Goal: Task Accomplishment & Management: Manage account settings

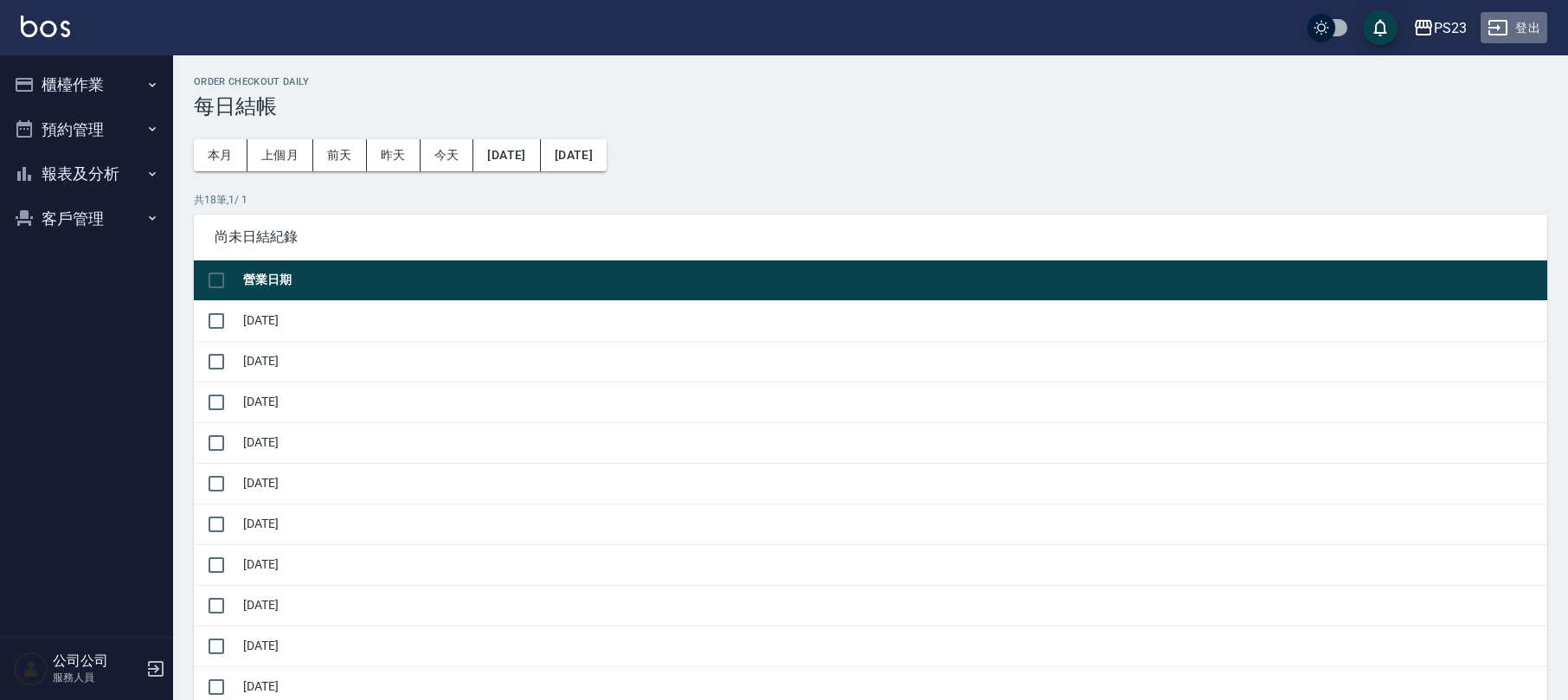
click at [1520, 19] on button "登出" at bounding box center [1513, 27] width 67 height 32
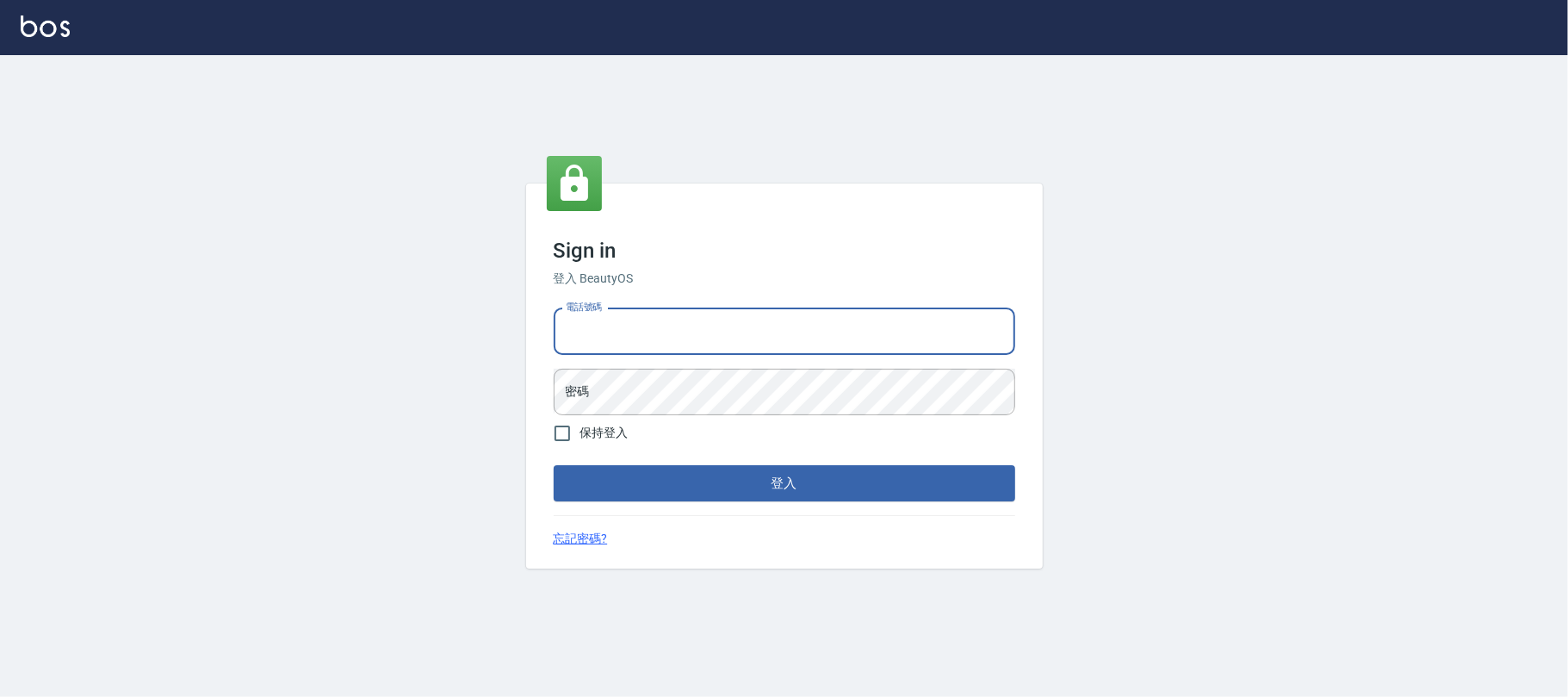
click at [615, 325] on input "電話號碼" at bounding box center [784, 332] width 462 height 46
type input "0931315450"
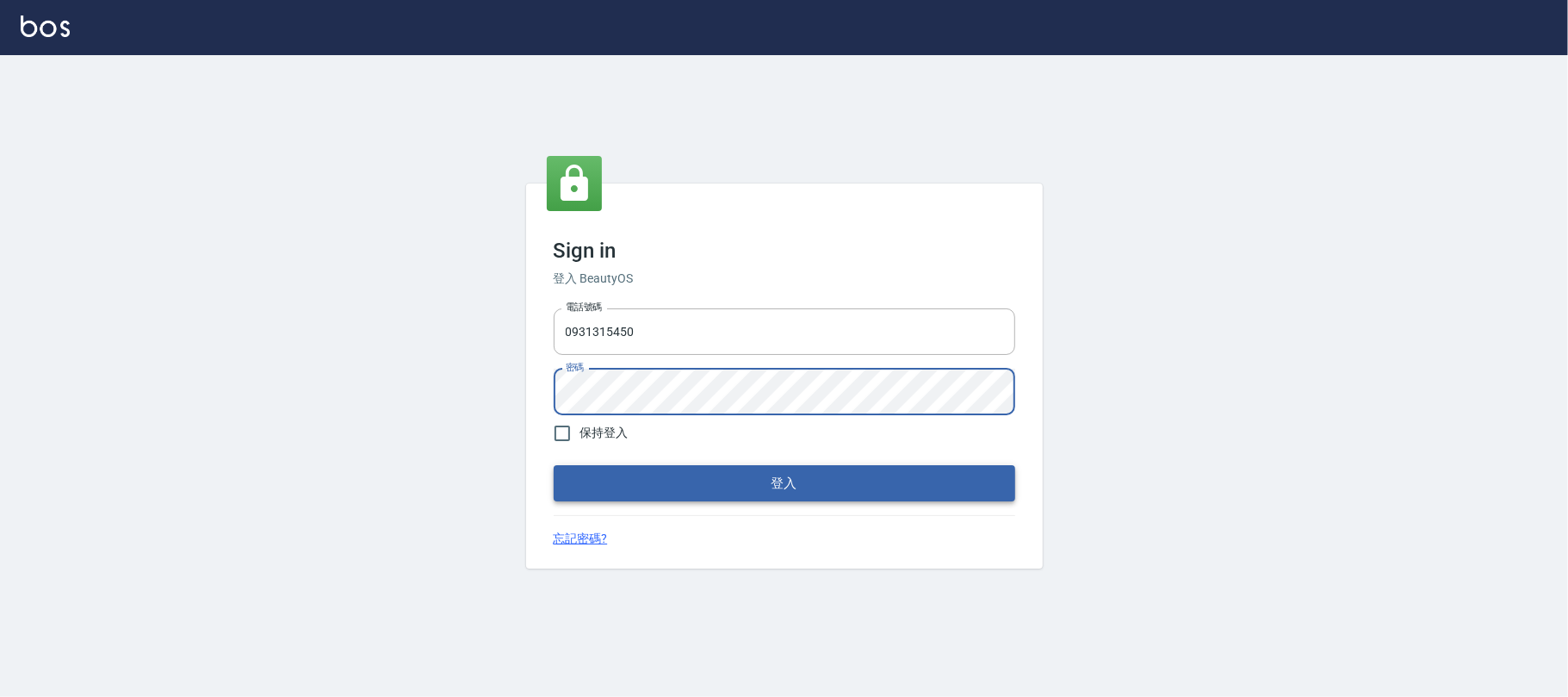
click at [728, 490] on button "登入" at bounding box center [784, 484] width 462 height 36
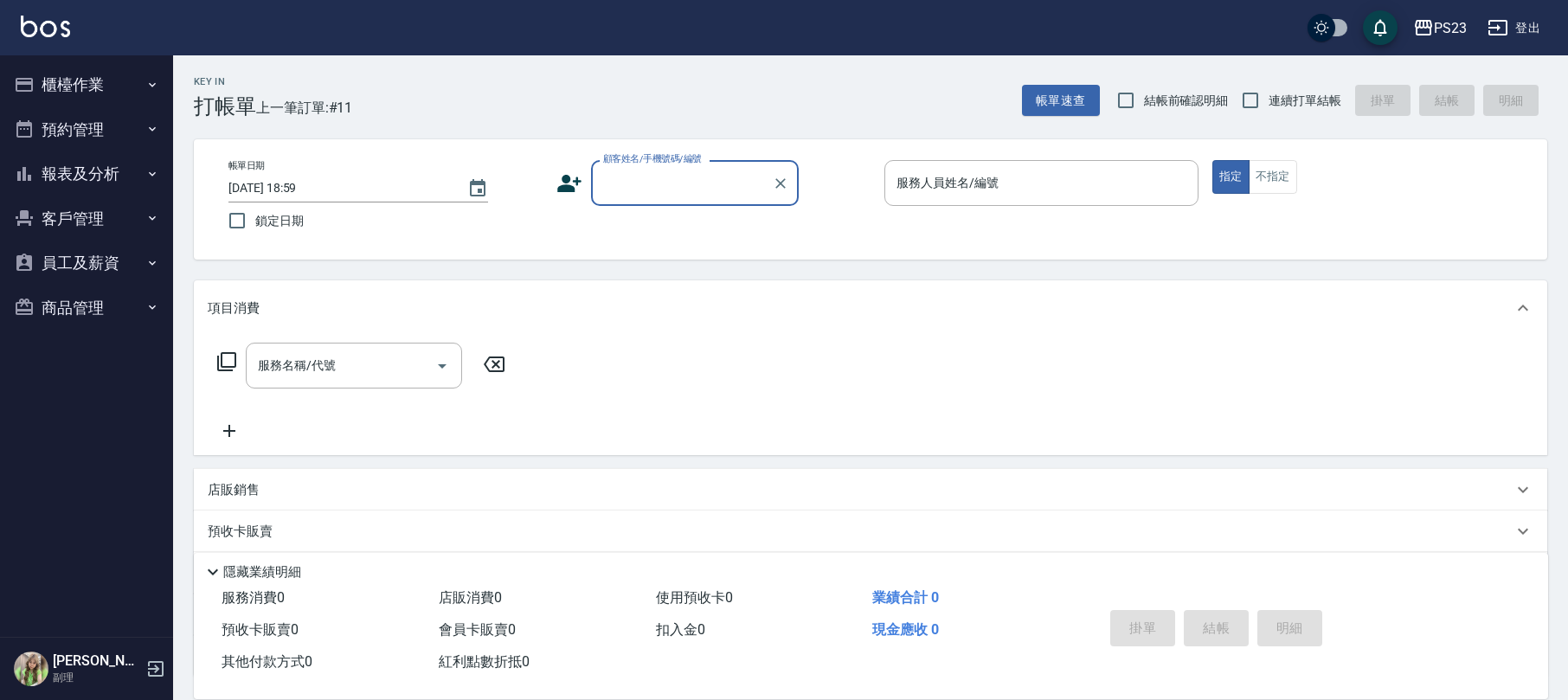
click at [88, 266] on button "員工及薪資" at bounding box center [87, 263] width 159 height 45
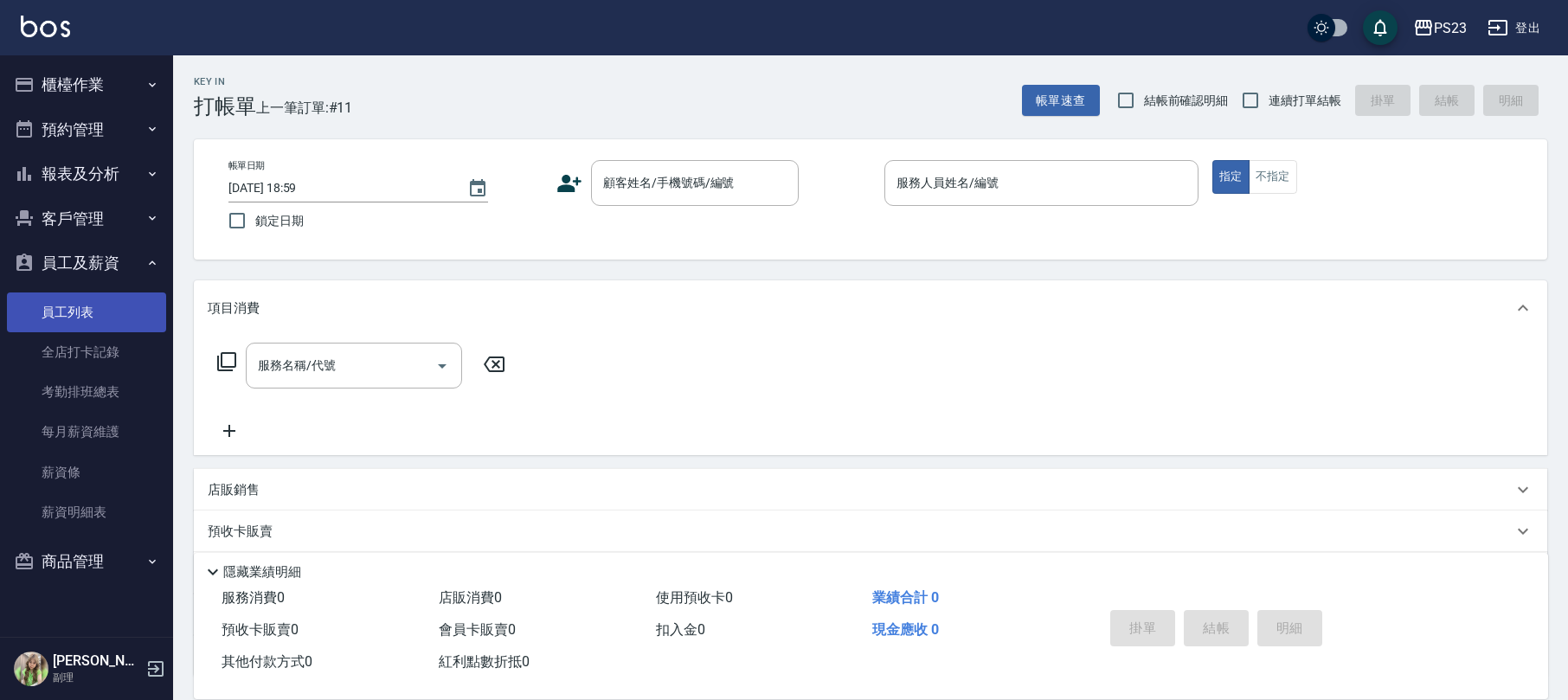
click at [120, 312] on link "員工列表" at bounding box center [87, 313] width 159 height 40
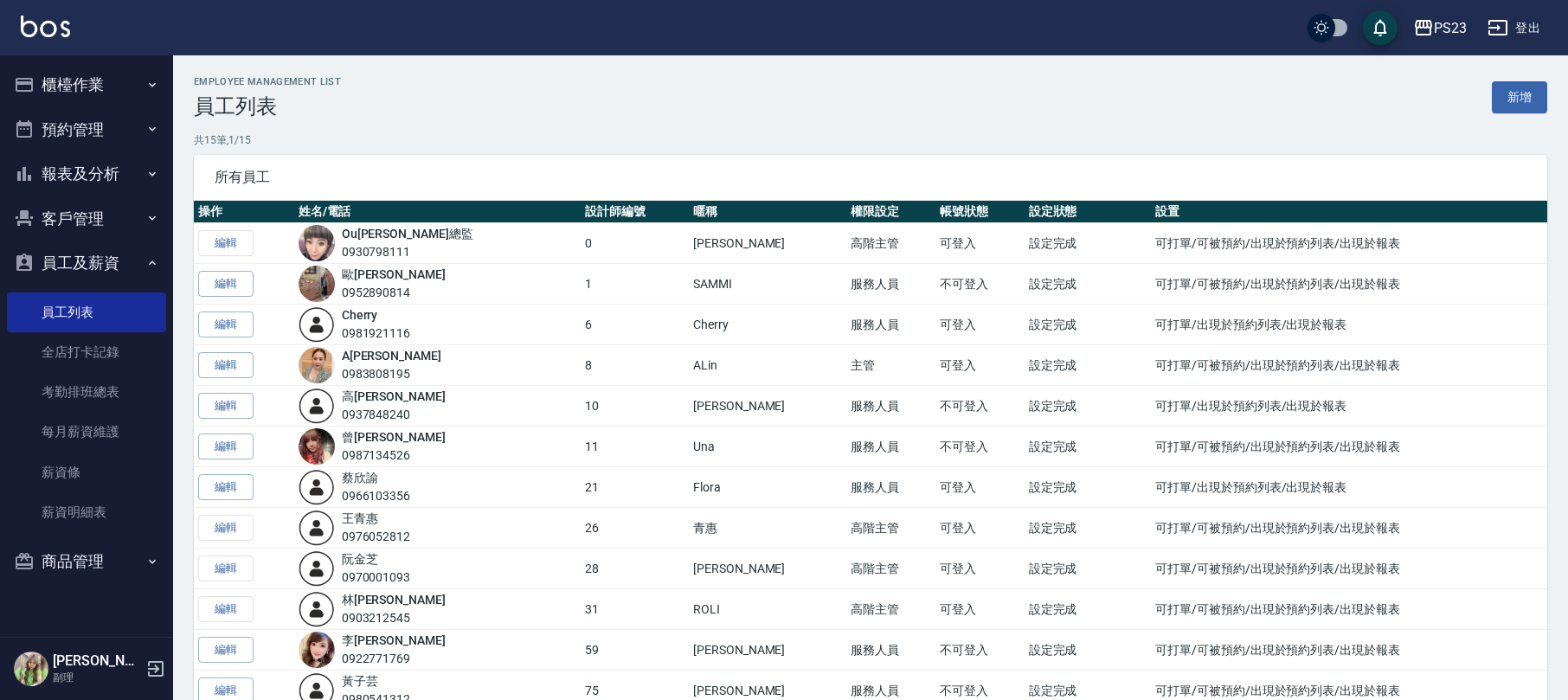
scroll to position [205, 0]
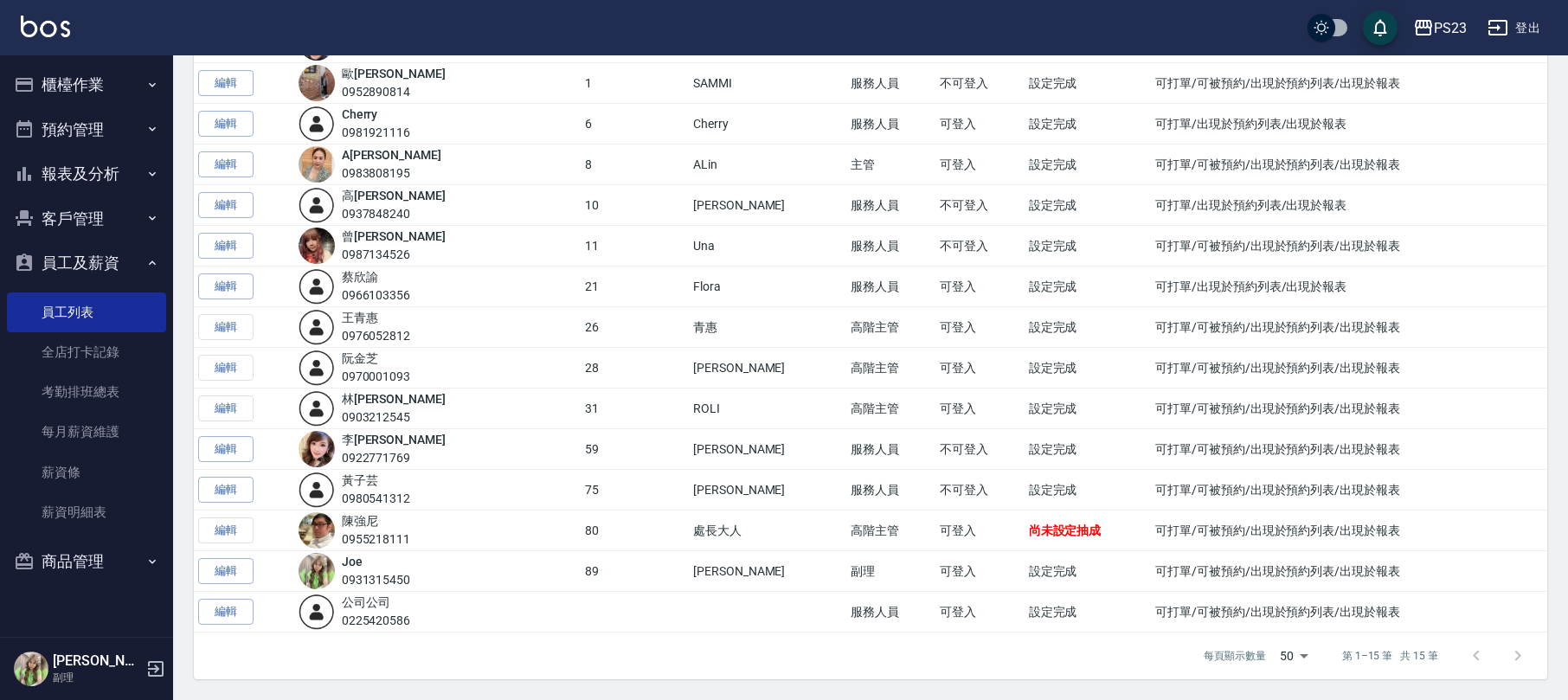
click at [378, 358] on link "[PERSON_NAME]" at bounding box center [360, 358] width 37 height 14
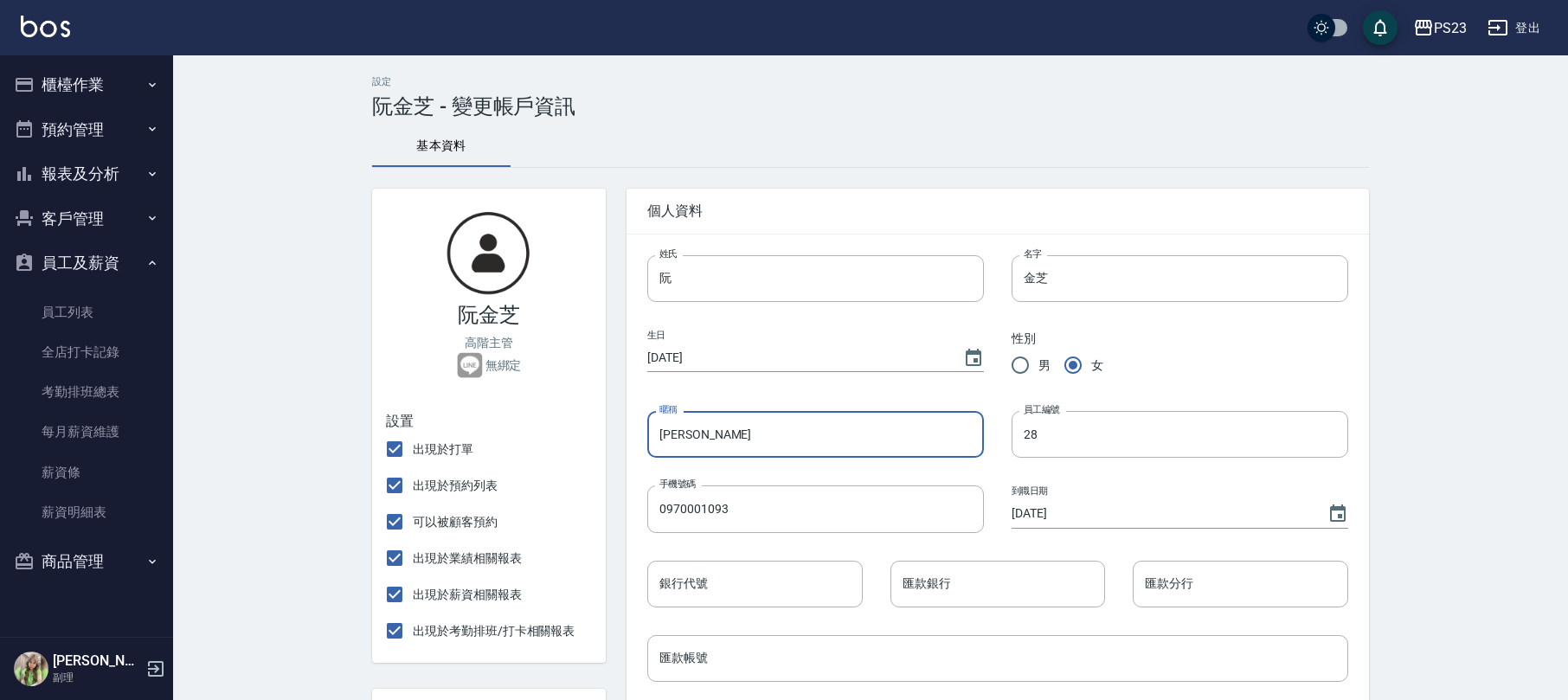
click at [728, 434] on input "[PERSON_NAME]" at bounding box center [816, 434] width 337 height 47
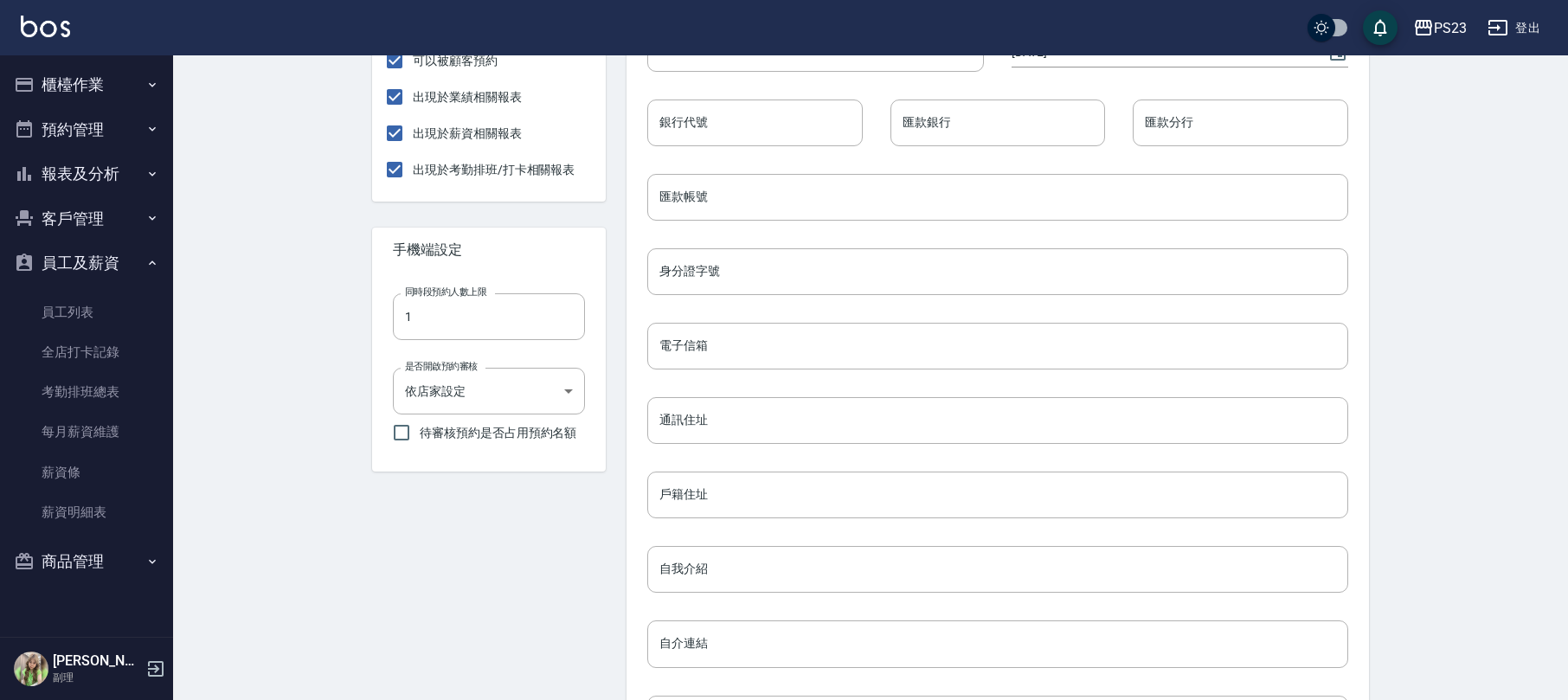
scroll to position [680, 0]
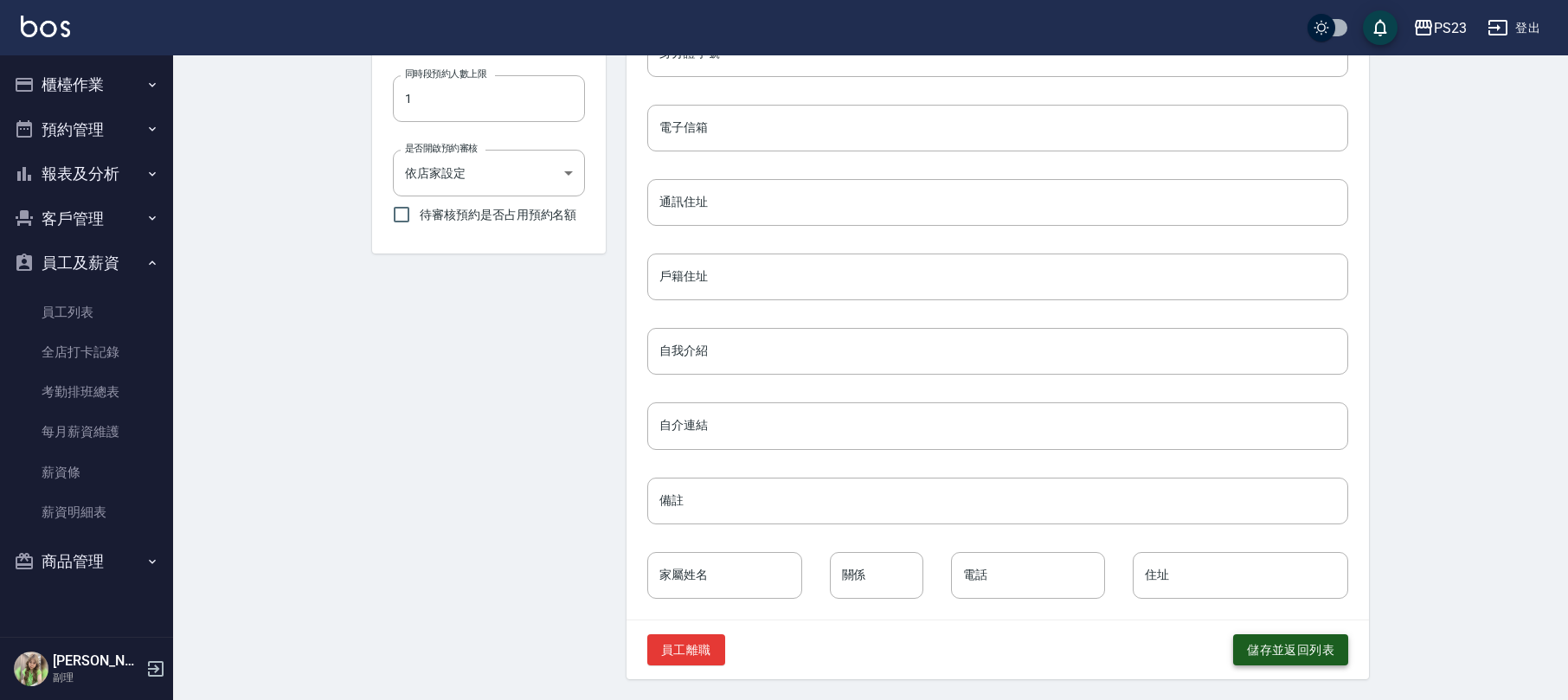
type input "[PERSON_NAME]"
click at [1289, 654] on button "儲存並返回列表" at bounding box center [1291, 650] width 115 height 32
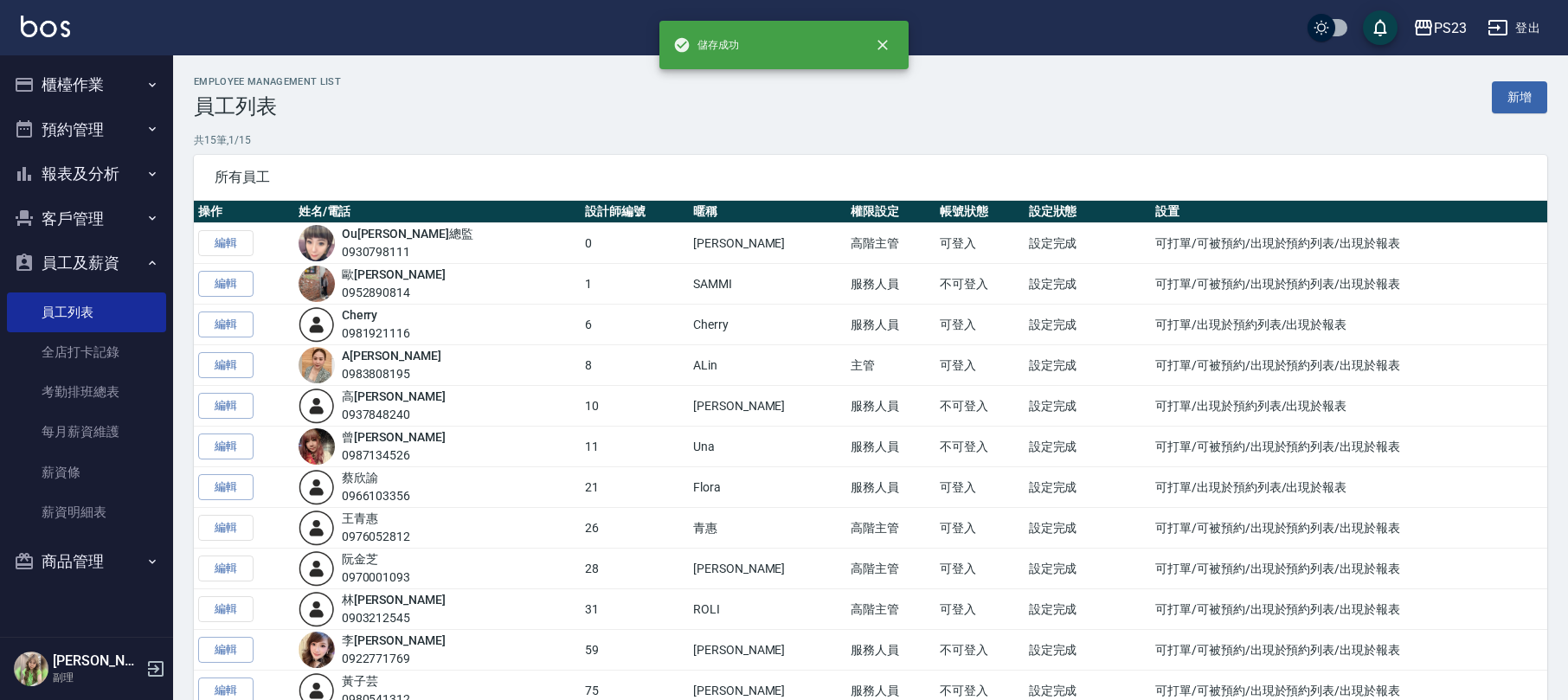
click at [77, 81] on button "櫃檯作業" at bounding box center [87, 84] width 159 height 45
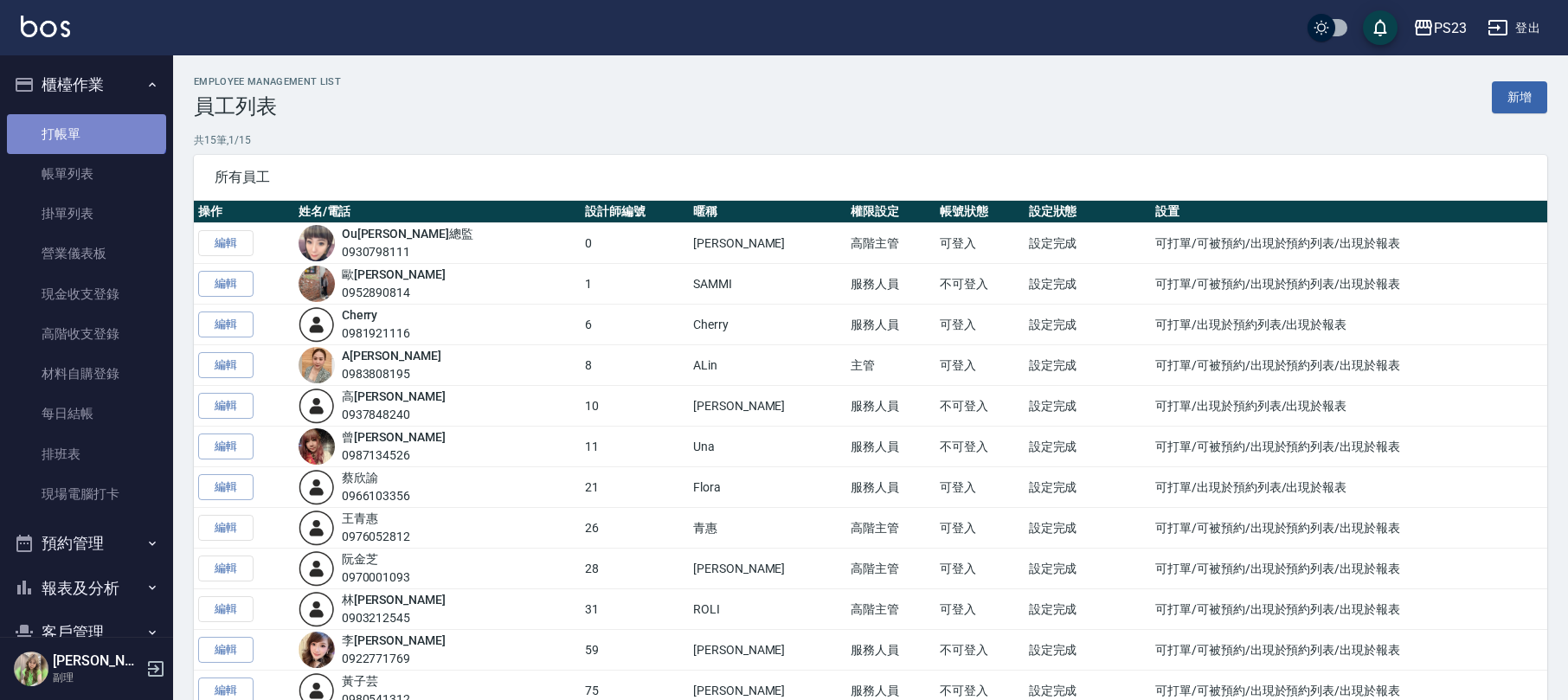
click at [85, 121] on link "打帳單" at bounding box center [87, 135] width 159 height 40
